Goal: Communication & Community: Answer question/provide support

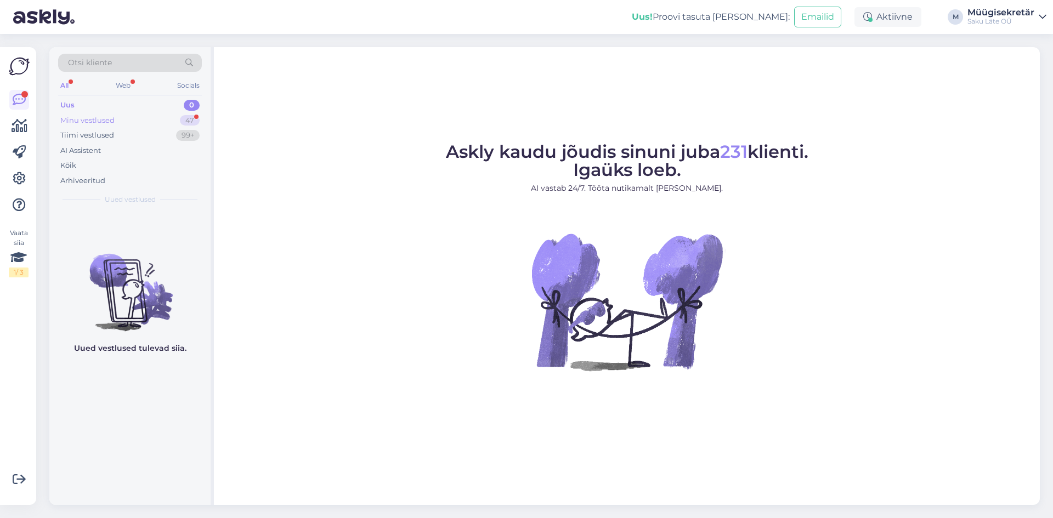
click at [102, 118] on div "Minu vestlused" at bounding box center [87, 120] width 54 height 11
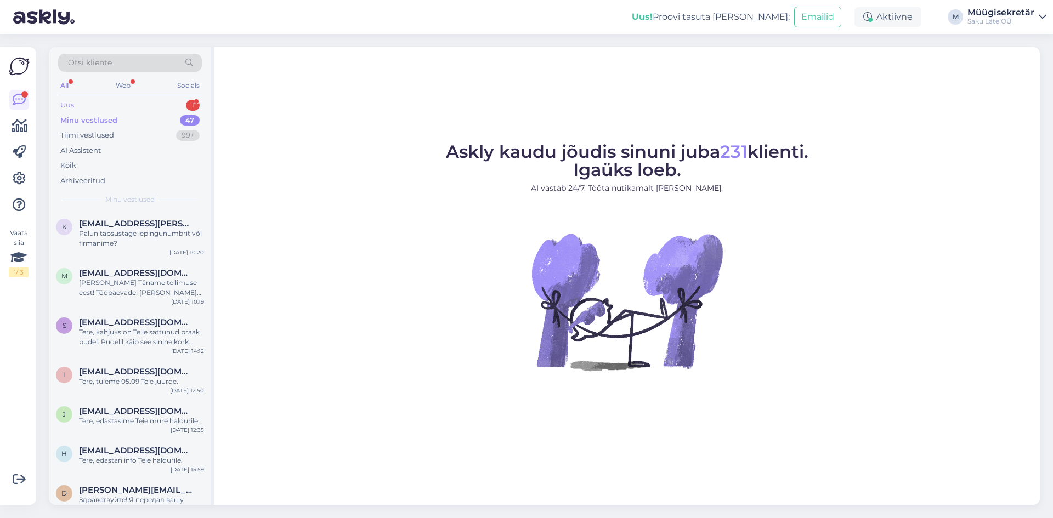
click at [97, 104] on div "Uus 1" at bounding box center [130, 105] width 144 height 15
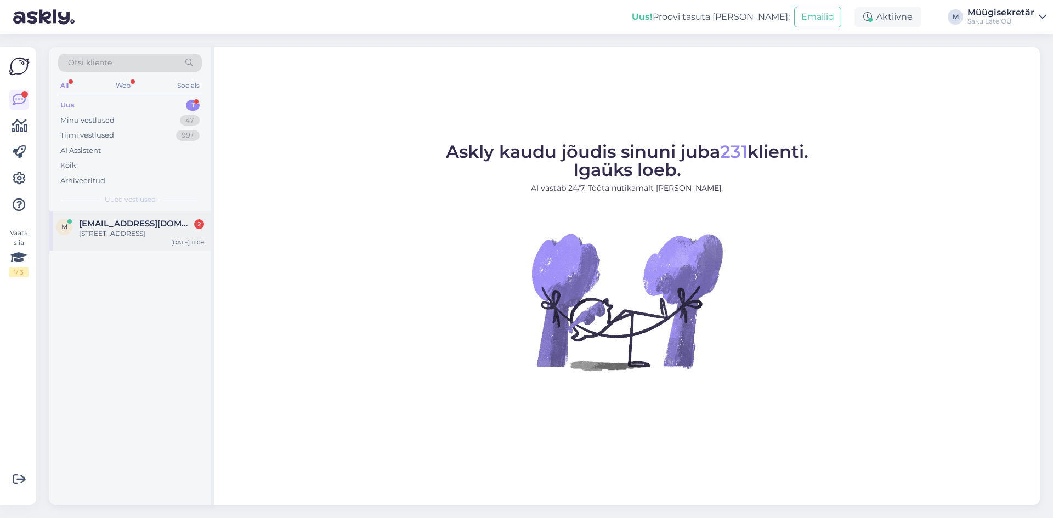
click at [107, 228] on span "[EMAIL_ADDRESS][DOMAIN_NAME]" at bounding box center [136, 224] width 114 height 10
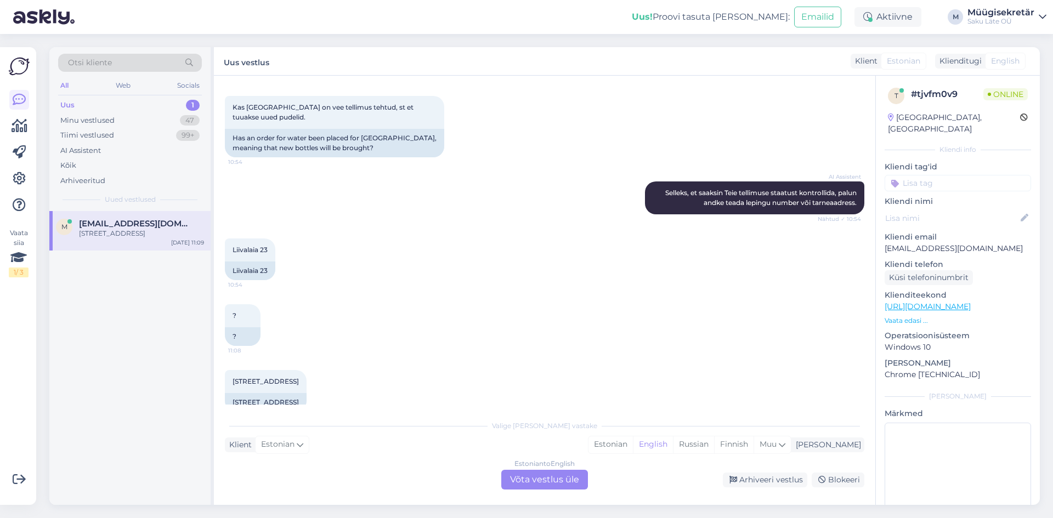
scroll to position [181, 0]
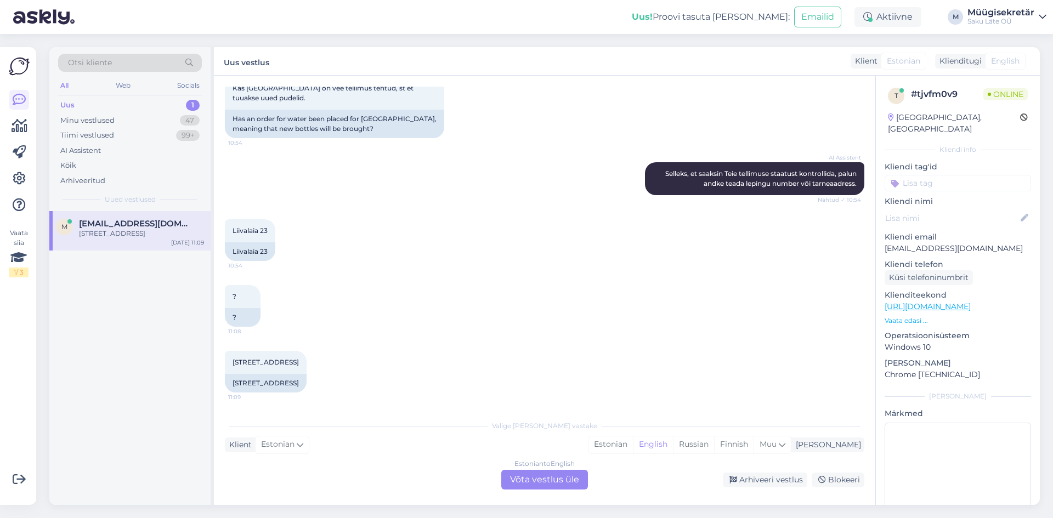
click at [537, 484] on div "Estonian to English Võta vestlus üle" at bounding box center [544, 480] width 87 height 20
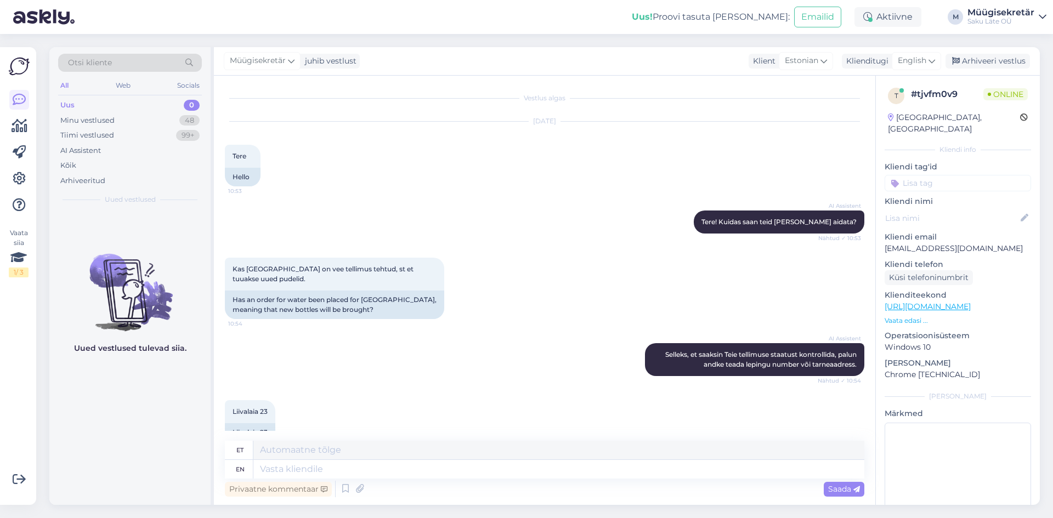
scroll to position [155, 0]
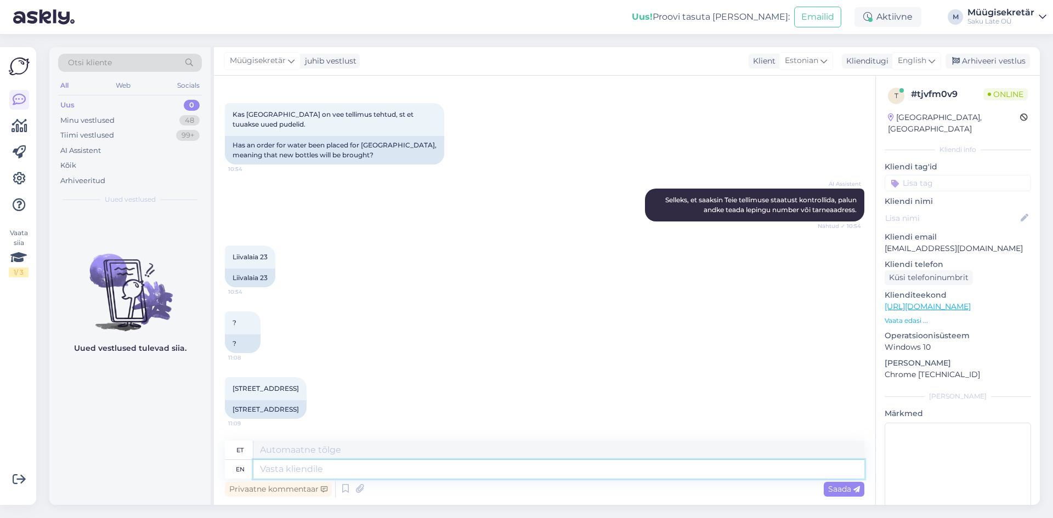
click at [342, 475] on textarea at bounding box center [558, 469] width 611 height 19
type textarea "Tere,"
type textarea "Tere, Teie t"
type textarea "Tere, Teie"
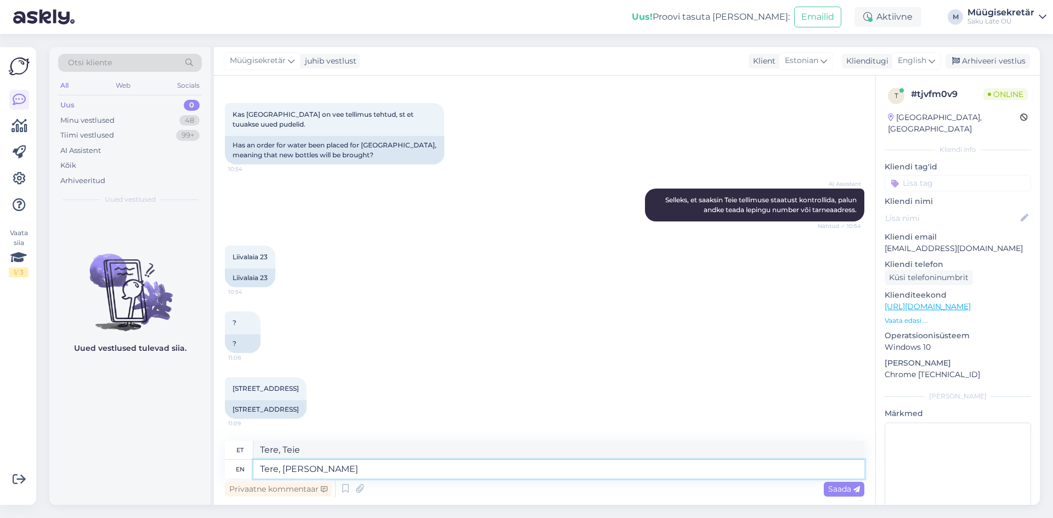
type textarea "Tere, [PERSON_NAME]"
type textarea "Tere, [PERSON_NAME] on"
type textarea "Tere, [PERSON_NAME] on tänasek"
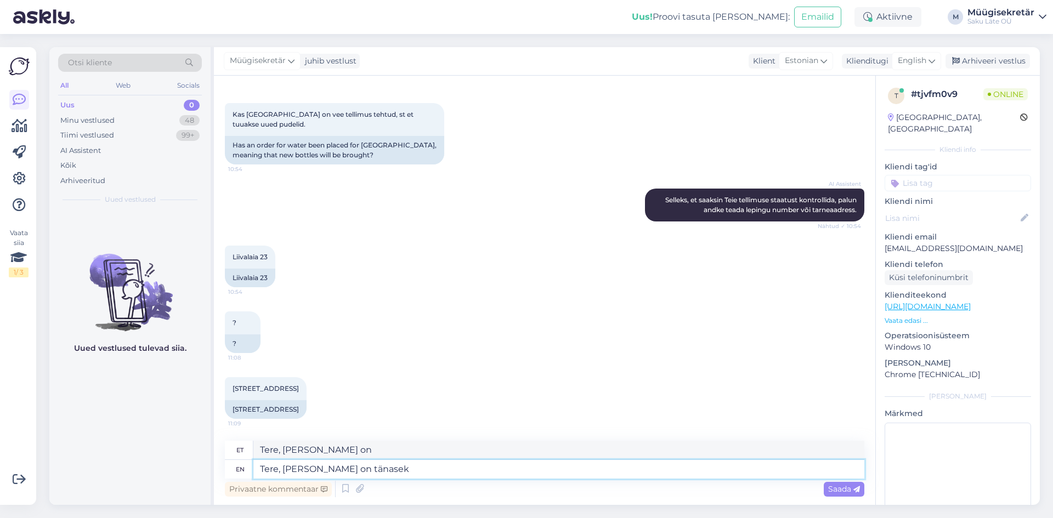
type textarea "Tere, [PERSON_NAME] on [PERSON_NAME]"
type textarea "Tere, [PERSON_NAME] on tänasek."
type textarea "Tere, Teie tellimus tänaseks."
type textarea "Tere, [PERSON_NAME] on tänaseks."
click at [841, 487] on span "Saada" at bounding box center [844, 489] width 32 height 10
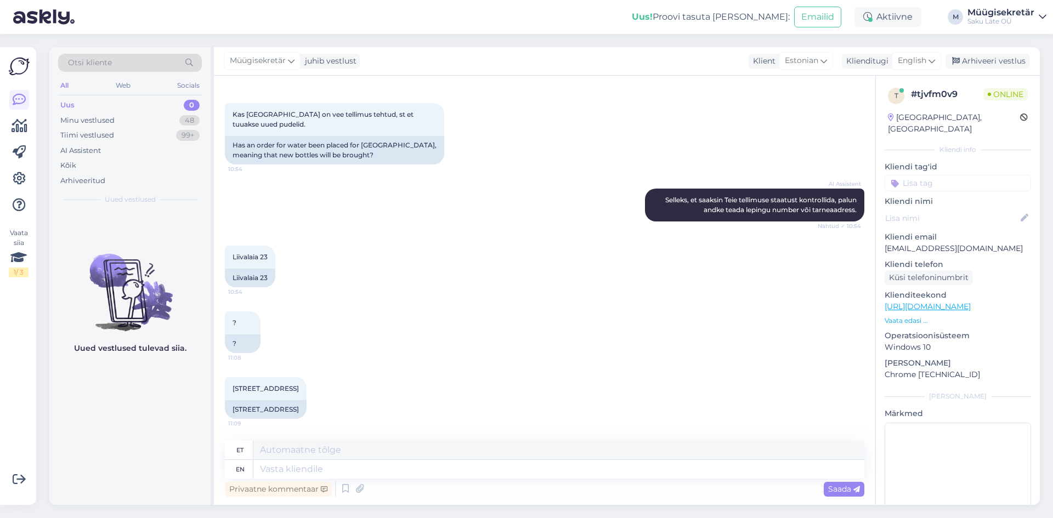
scroll to position [220, 0]
